Goal: Task Accomplishment & Management: Manage account settings

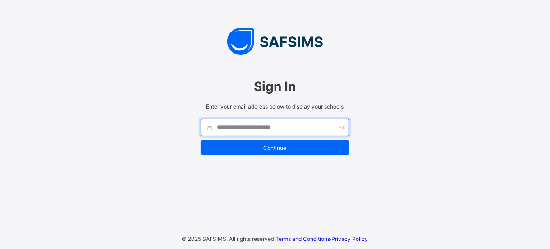
click at [252, 129] on input "text" at bounding box center [275, 127] width 149 height 17
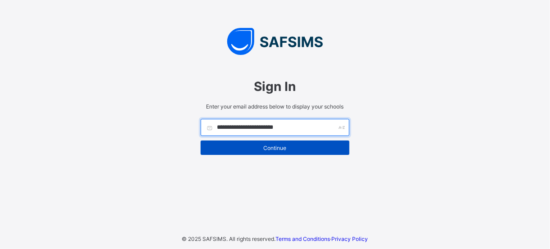
type input "**********"
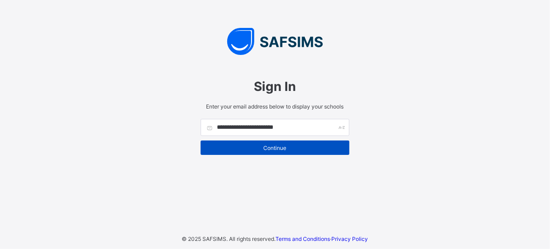
click at [276, 149] on span "Continue" at bounding box center [274, 148] width 135 height 7
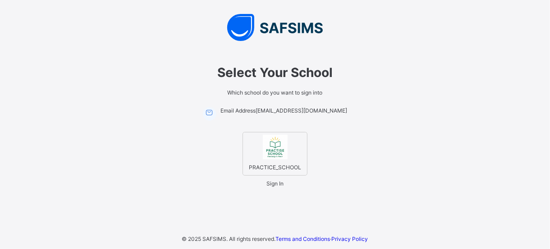
click at [322, 144] on div "PRACTICE_SCHOOL" at bounding box center [275, 154] width 253 height 44
click at [291, 149] on div "PRACTICE_SCHOOL" at bounding box center [275, 154] width 65 height 44
click at [280, 187] on span "Sign In" at bounding box center [275, 183] width 17 height 7
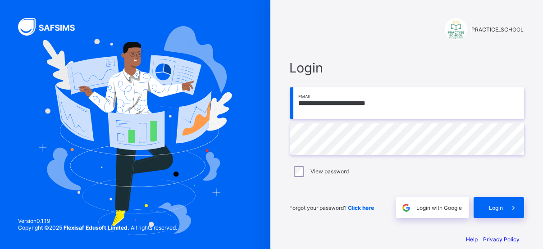
click at [509, 192] on div "Forgot your password? Click here Login with Google Login" at bounding box center [407, 204] width 235 height 30
click at [507, 200] on span at bounding box center [514, 208] width 21 height 21
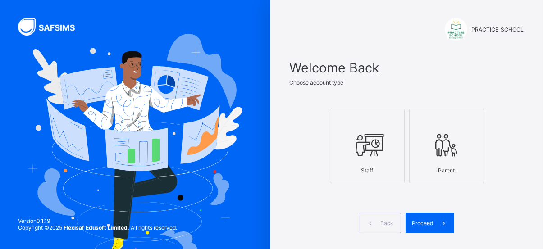
click at [391, 171] on div "Staff" at bounding box center [367, 171] width 65 height 16
click at [445, 233] on span at bounding box center [444, 223] width 21 height 21
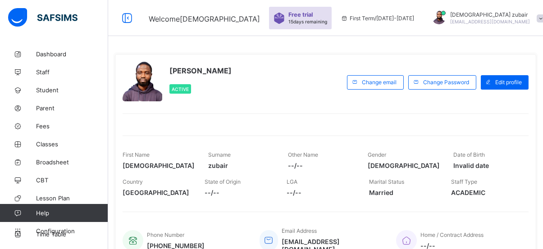
click at [289, 35] on div "Free trial 15 days remaining First Term / 2025-2026 Muhammad zubair z.muhammadj…" at bounding box center [418, 18] width 298 height 36
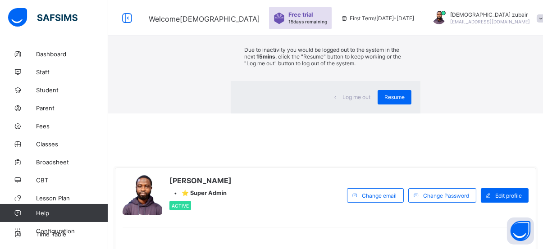
click at [403, 24] on div "×" at bounding box center [407, 16] width 9 height 15
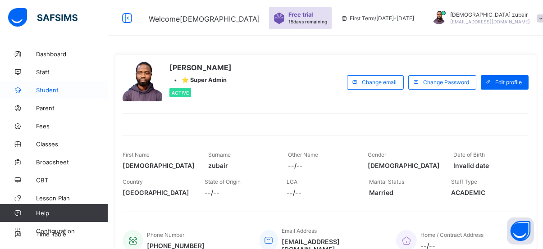
click at [49, 87] on span "Student" at bounding box center [72, 90] width 72 height 7
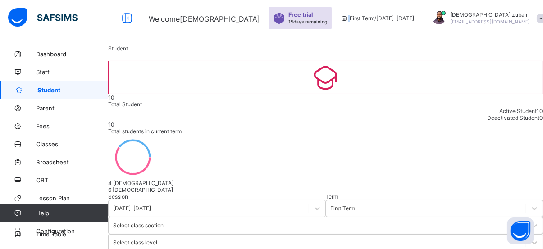
drag, startPoint x: 536, startPoint y: 1, endPoint x: 350, endPoint y: 2, distance: 185.8
click at [350, 2] on div "First Term / 2025-2026" at bounding box center [377, 18] width 83 height 36
click at [537, 18] on div at bounding box center [541, 18] width 8 height 7
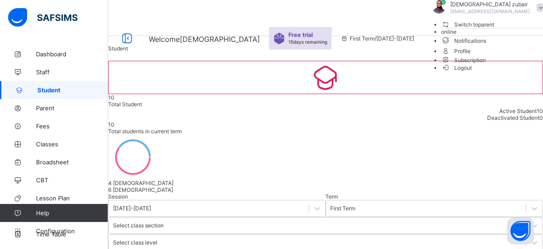
click at [537, 11] on div at bounding box center [541, 7] width 8 height 7
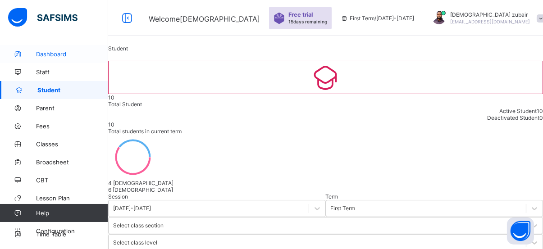
click at [45, 55] on span "Dashboard" at bounding box center [72, 54] width 72 height 7
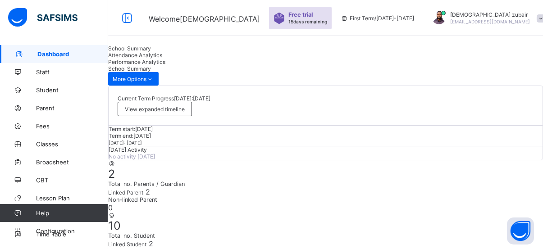
click at [45, 55] on span "Dashboard" at bounding box center [72, 54] width 71 height 7
click at [19, 14] on img at bounding box center [42, 17] width 69 height 19
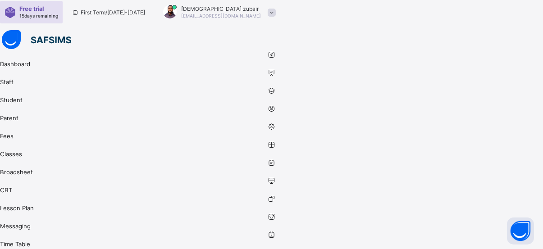
scroll to position [32, 0]
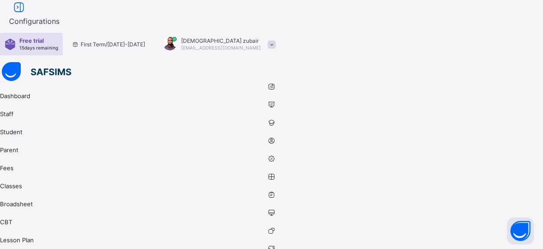
click at [16, 155] on link "Fees" at bounding box center [271, 164] width 543 height 18
click at [3, 62] on img at bounding box center [36, 71] width 69 height 19
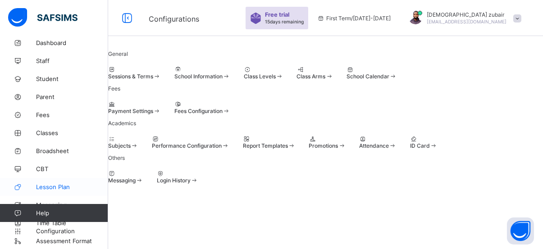
scroll to position [12, 0]
click at [13, 16] on img at bounding box center [42, 17] width 69 height 19
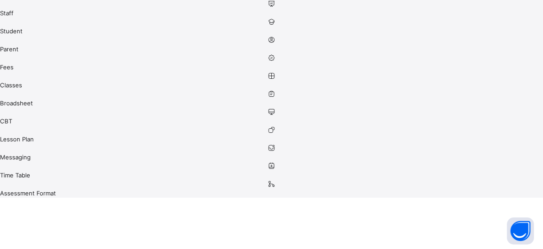
scroll to position [0, 0]
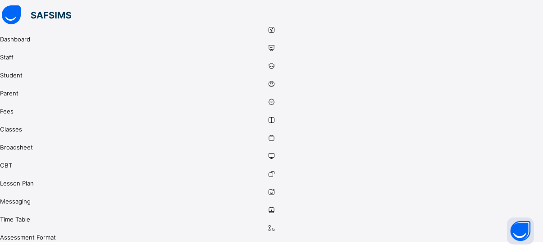
scroll to position [71, 0]
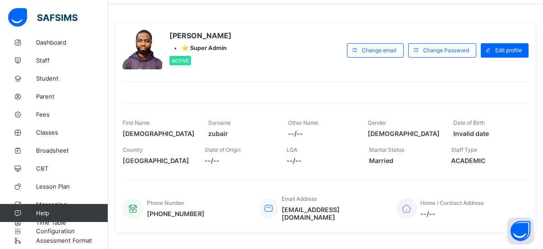
scroll to position [33, 0]
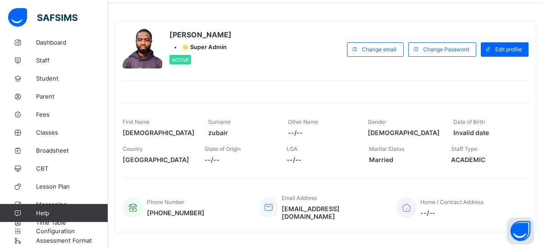
click at [22, 16] on img at bounding box center [42, 17] width 69 height 19
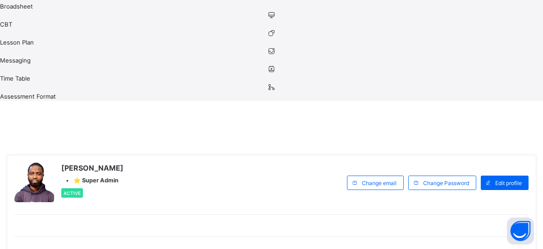
scroll to position [0, 0]
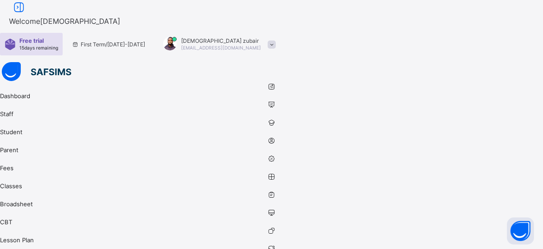
click at [3, 62] on img at bounding box center [36, 71] width 69 height 19
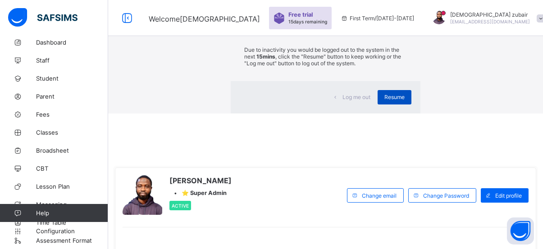
click at [378, 105] on div "Resume" at bounding box center [395, 97] width 34 height 14
click at [403, 24] on div "×" at bounding box center [407, 16] width 9 height 15
